Goal: Task Accomplishment & Management: Complete application form

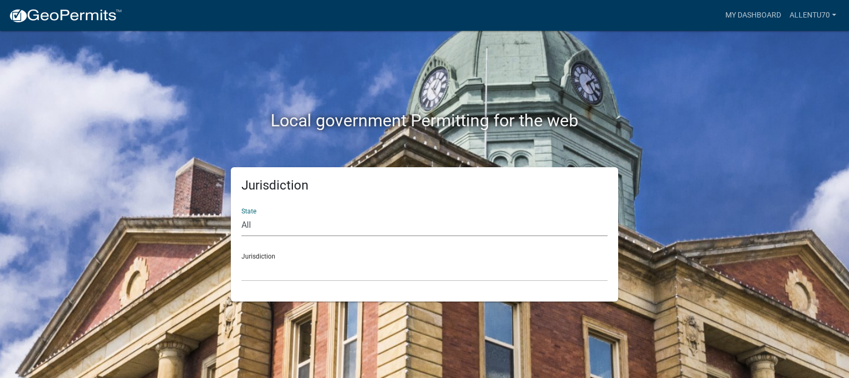
click at [268, 227] on select "All [US_STATE] [US_STATE] [US_STATE] [US_STATE] [US_STATE] [US_STATE] [US_STATE…" at bounding box center [425, 225] width 366 height 22
select select "[US_STATE]"
click at [242, 214] on select "All [US_STATE] [US_STATE] [US_STATE] [US_STATE] [US_STATE] [US_STATE] [US_STATE…" at bounding box center [425, 225] width 366 height 22
click at [257, 271] on select "City of [GEOGRAPHIC_DATA], [US_STATE] City of [GEOGRAPHIC_DATA], [US_STATE] Cit…" at bounding box center [425, 271] width 366 height 22
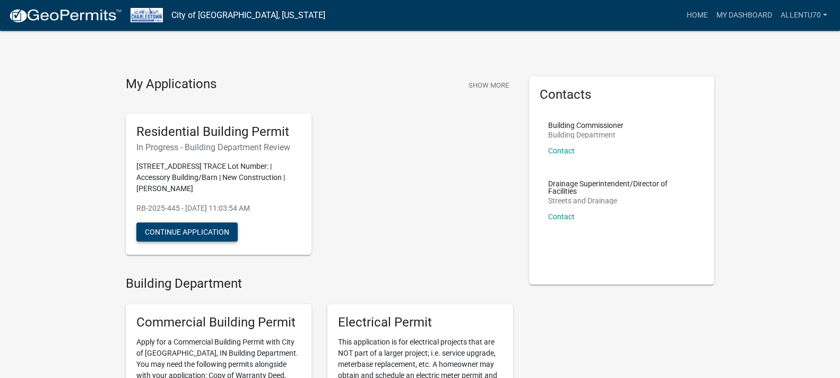
click at [171, 229] on button "Continue Application" at bounding box center [186, 231] width 101 height 19
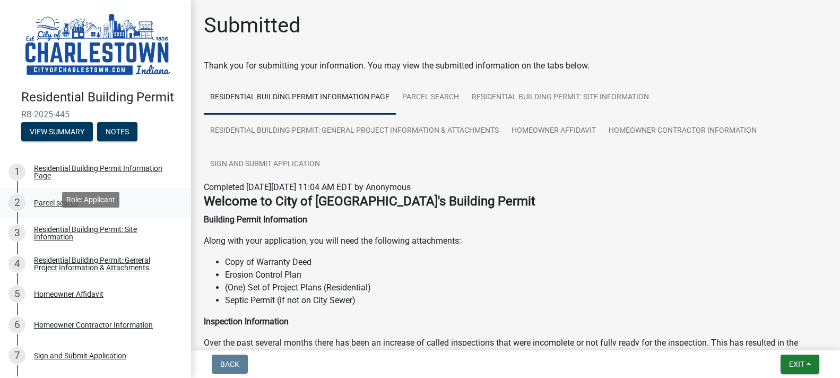
click at [97, 211] on link "2 Parcel search" at bounding box center [95, 202] width 191 height 31
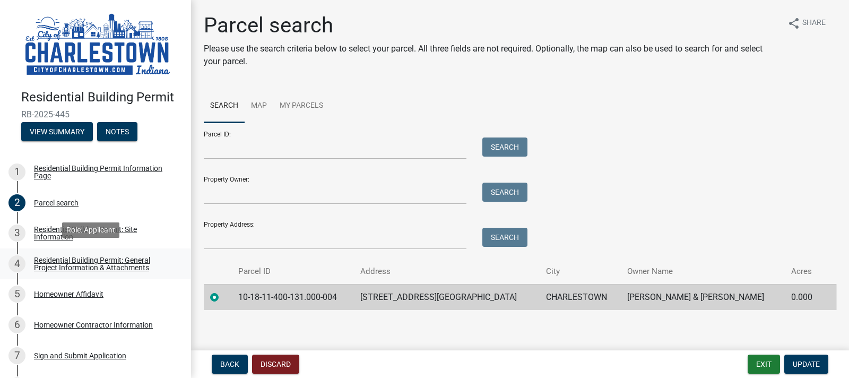
click at [51, 256] on div "Residential Building Permit: General Project Information & Attachments" at bounding box center [104, 263] width 140 height 15
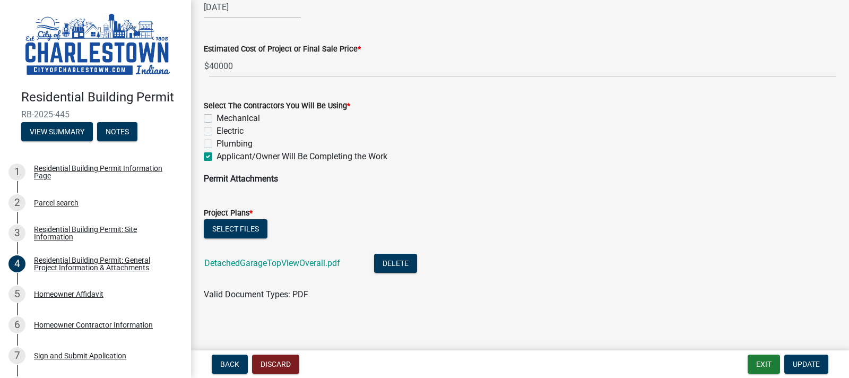
scroll to position [750, 0]
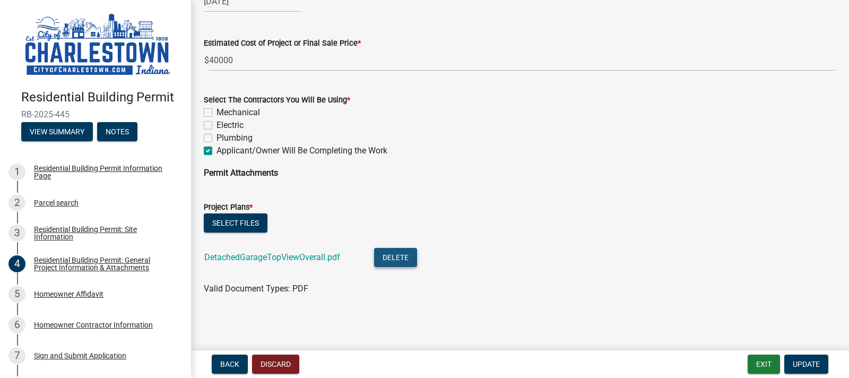
click at [384, 256] on button "Delete" at bounding box center [395, 257] width 43 height 19
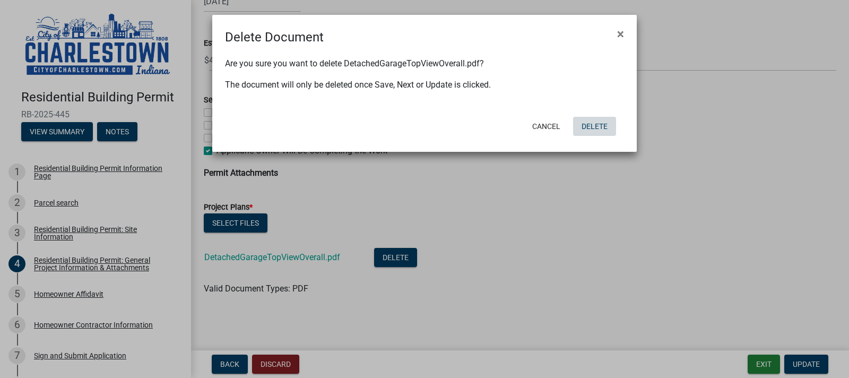
click at [597, 127] on button "Delete" at bounding box center [594, 126] width 43 height 19
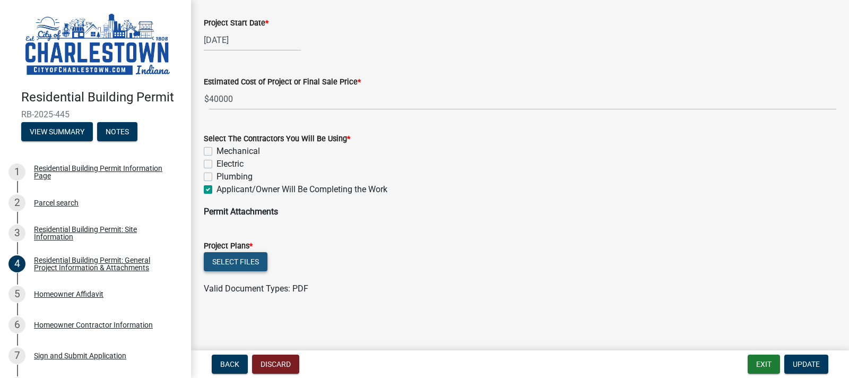
click at [253, 257] on button "Select files" at bounding box center [236, 261] width 64 height 19
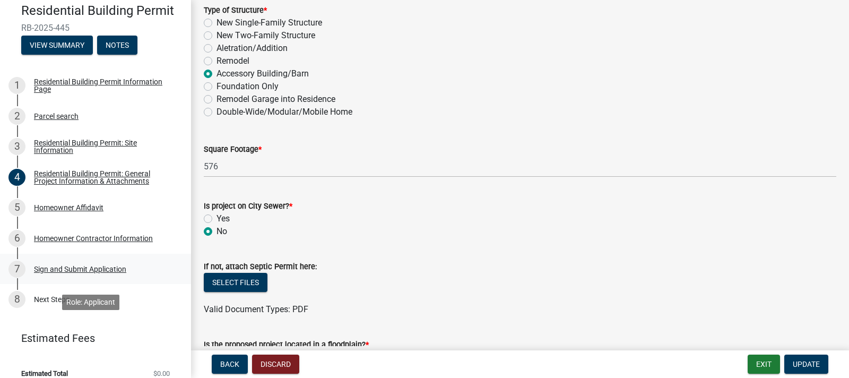
scroll to position [94, 0]
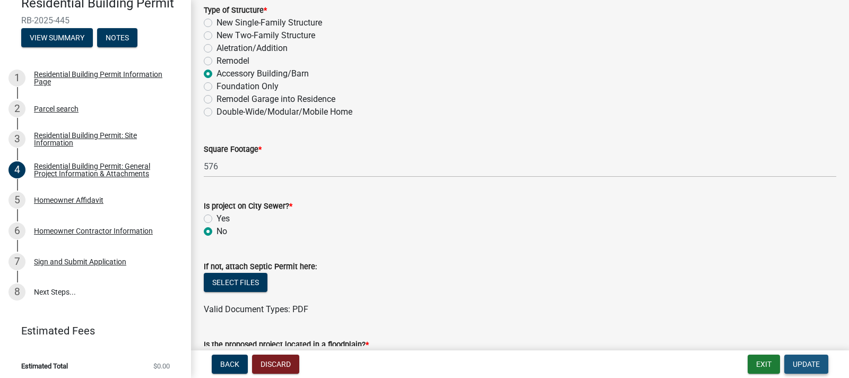
click at [811, 359] on button "Update" at bounding box center [807, 364] width 44 height 19
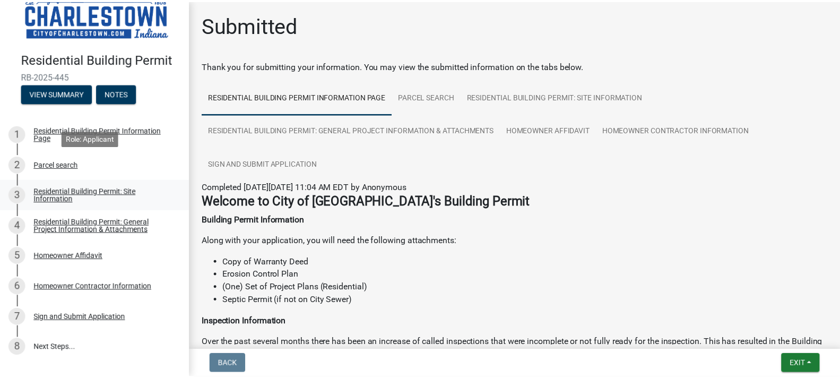
scroll to position [0, 0]
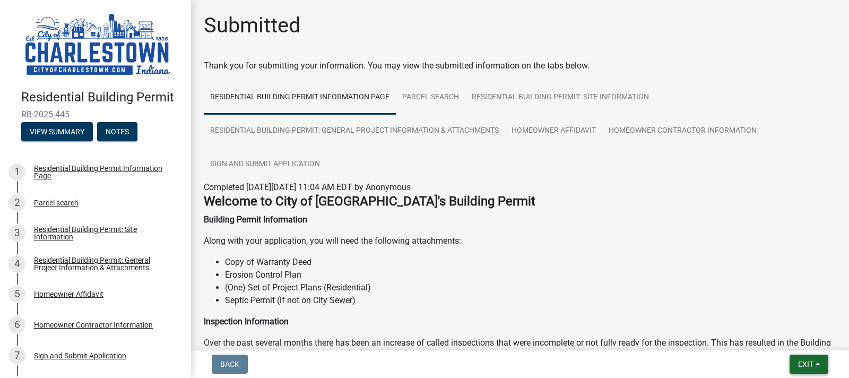
click at [808, 367] on span "Exit" at bounding box center [805, 364] width 15 height 8
click at [791, 337] on button "Save & Exit" at bounding box center [786, 336] width 85 height 25
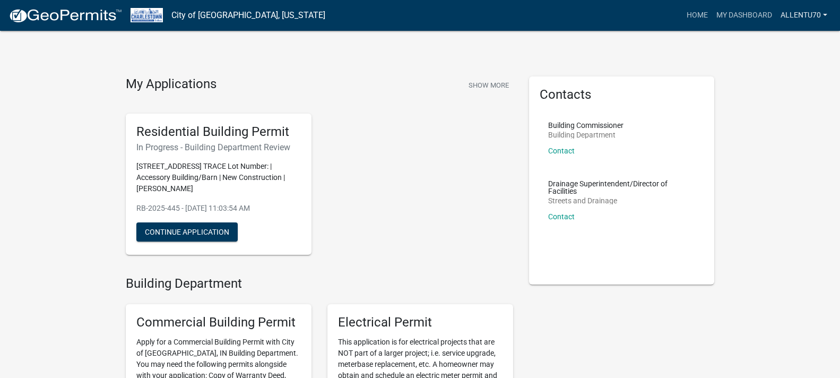
click at [813, 16] on link "Allentu70" at bounding box center [804, 15] width 55 height 20
click at [827, 15] on link "Allentu70" at bounding box center [804, 15] width 55 height 20
click at [795, 11] on link "Allentu70" at bounding box center [804, 15] width 55 height 20
drag, startPoint x: 758, startPoint y: 151, endPoint x: 752, endPoint y: 147, distance: 7.5
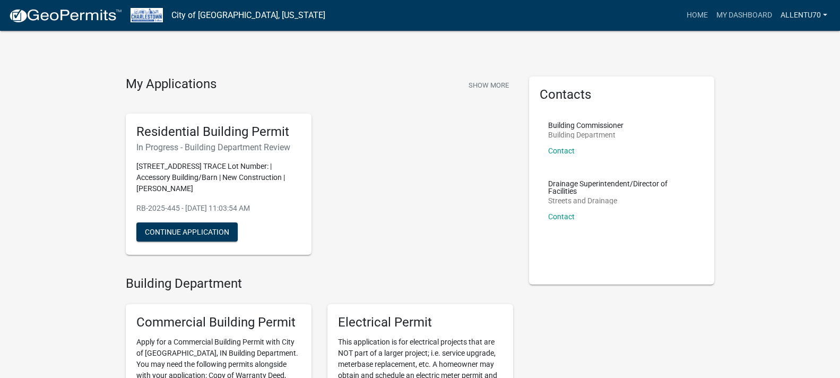
click at [808, 11] on link "Allentu70" at bounding box center [804, 15] width 55 height 20
drag, startPoint x: 774, startPoint y: 130, endPoint x: 770, endPoint y: 117, distance: 13.9
